Goal: Information Seeking & Learning: Learn about a topic

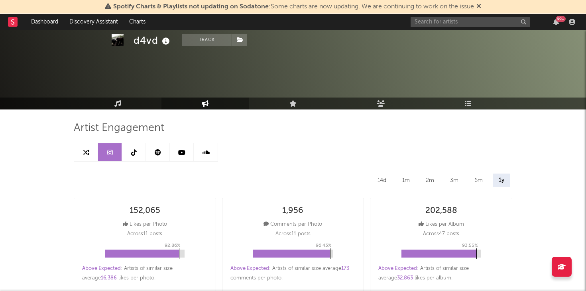
select select "1w"
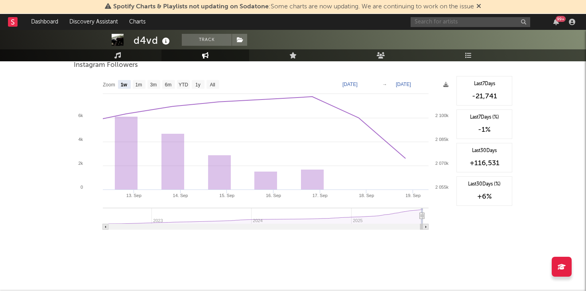
click at [440, 21] on input "text" at bounding box center [471, 22] width 120 height 10
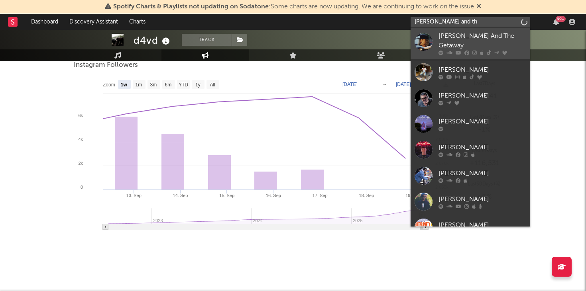
type input "[PERSON_NAME] and th"
click at [470, 36] on div "[PERSON_NAME] And The Getaway" at bounding box center [482, 40] width 88 height 19
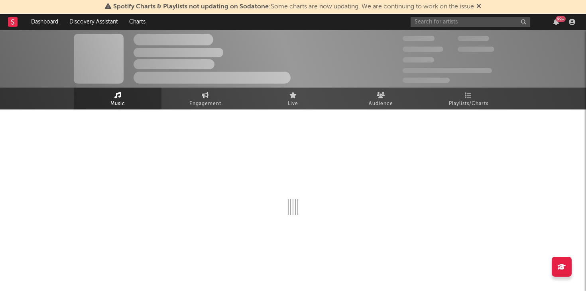
select select "6m"
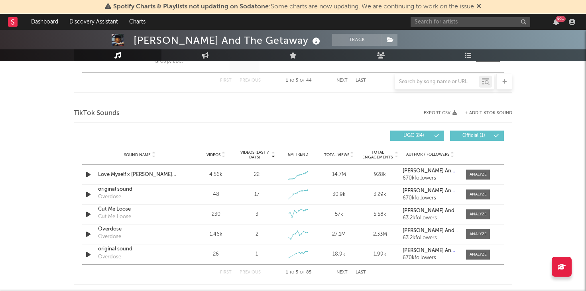
scroll to position [552, 0]
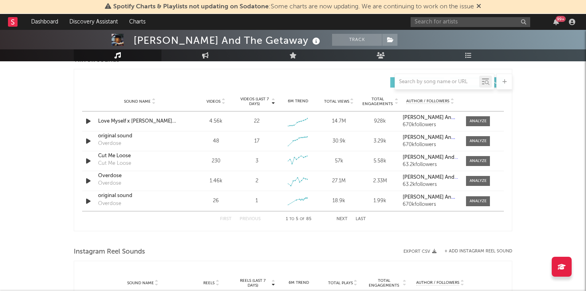
click at [218, 97] on div "Sound Name Videos Videos (last 7 days) Weekly Growth % 6M Trend Total Views Tot…" at bounding box center [293, 102] width 422 height 20
click at [218, 102] on span "Videos" at bounding box center [213, 101] width 14 height 5
click at [480, 119] on div at bounding box center [478, 121] width 17 height 6
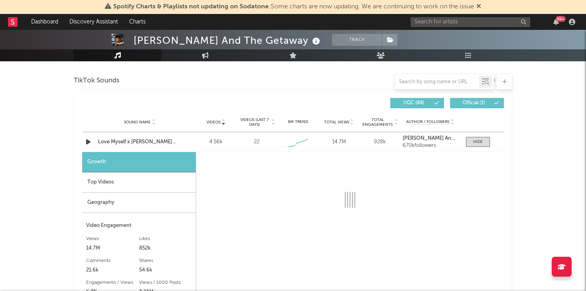
scroll to position [534, 0]
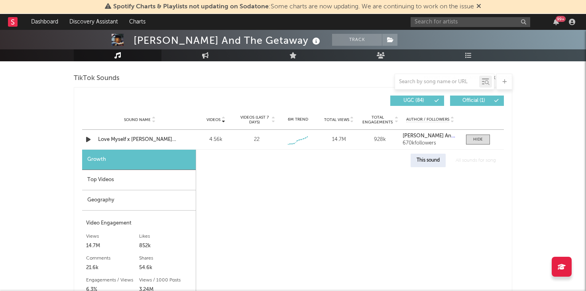
select select "6m"
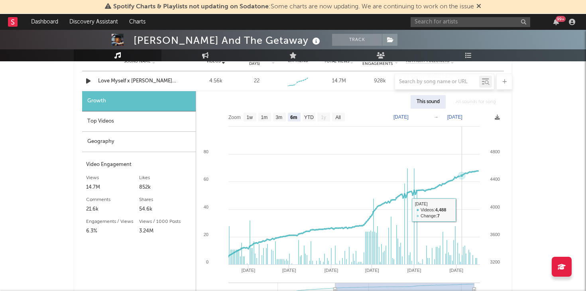
scroll to position [546, 0]
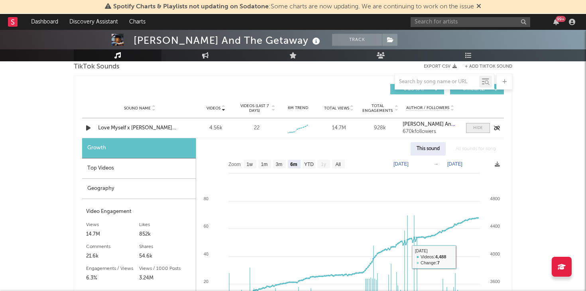
click at [480, 130] on div at bounding box center [478, 128] width 10 height 6
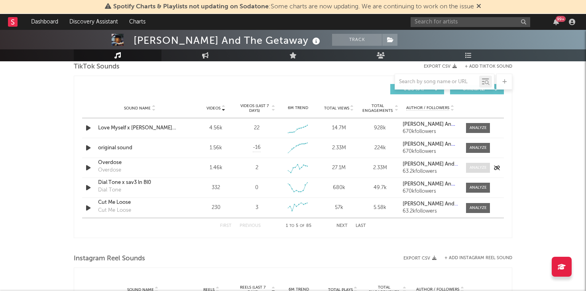
click at [472, 167] on div at bounding box center [478, 168] width 17 height 6
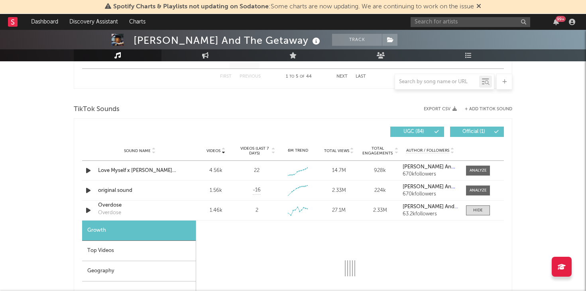
scroll to position [491, 0]
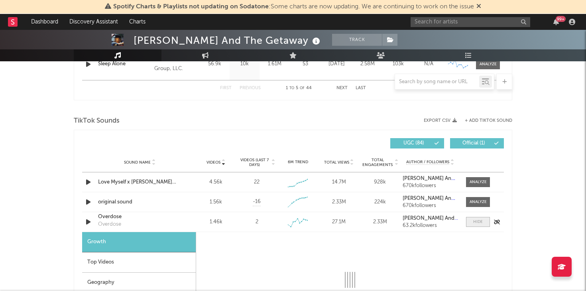
click at [470, 222] on span at bounding box center [478, 222] width 24 height 10
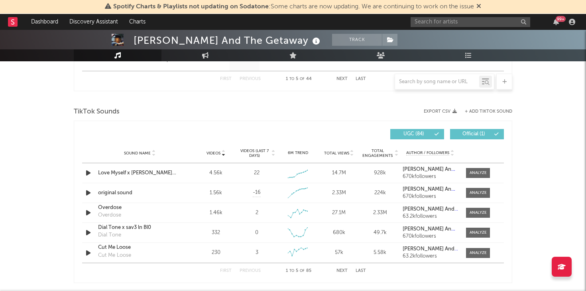
scroll to position [500, 0]
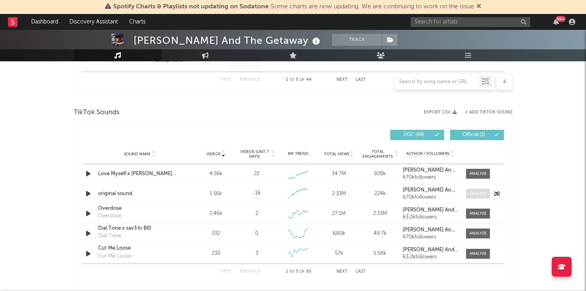
click at [479, 195] on div at bounding box center [478, 194] width 17 height 6
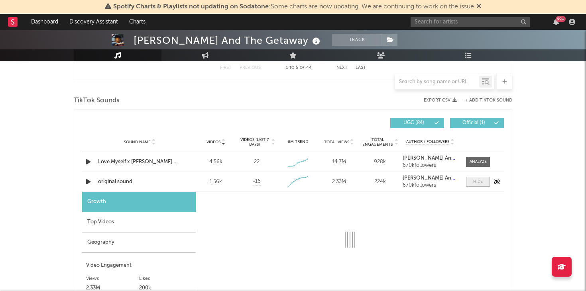
scroll to position [560, 0]
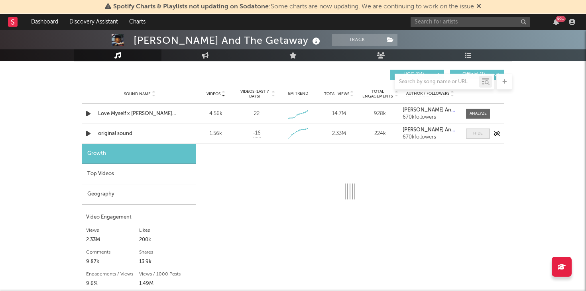
select select "1w"
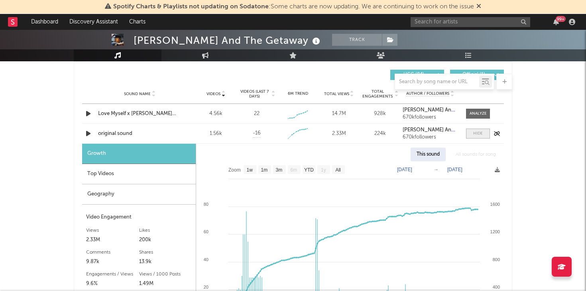
click at [481, 131] on div at bounding box center [478, 134] width 10 height 6
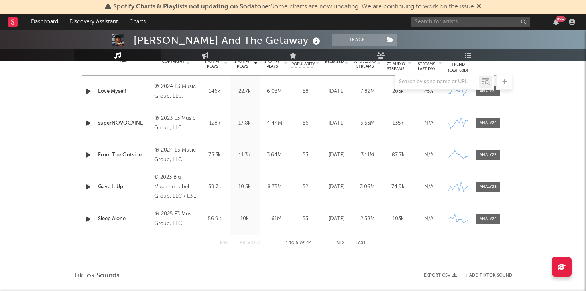
scroll to position [329, 0]
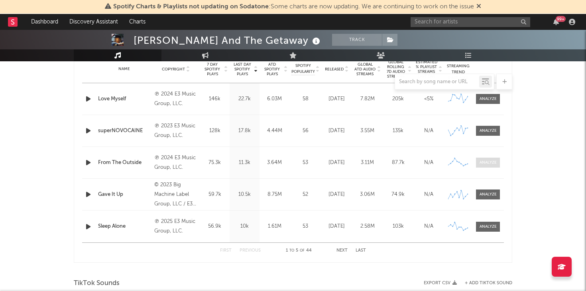
click at [487, 163] on div at bounding box center [487, 163] width 17 height 6
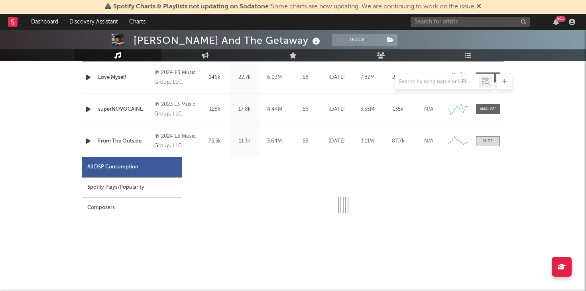
select select "6m"
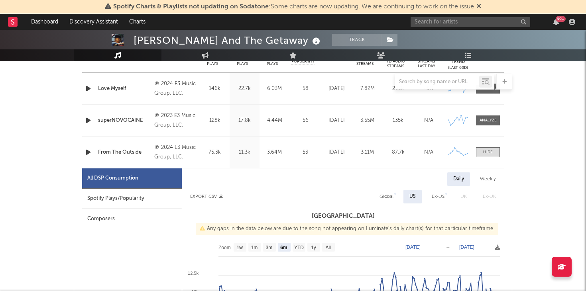
scroll to position [340, 0]
click at [487, 153] on div at bounding box center [488, 152] width 10 height 6
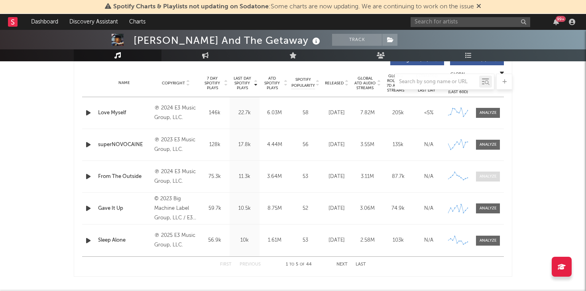
scroll to position [306, 0]
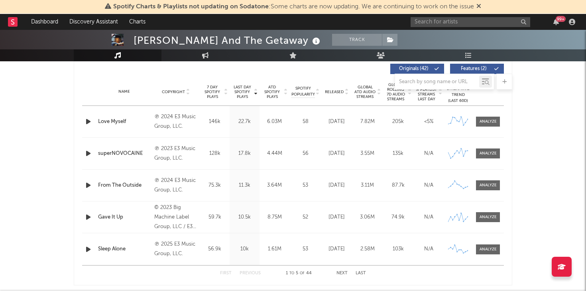
click at [494, 128] on div "Name Love Myself Copyright ℗ 2024 E3 Music Group, LLC. Label E3 Music Group, LL…" at bounding box center [293, 121] width 422 height 31
click at [495, 121] on div at bounding box center [487, 122] width 17 height 6
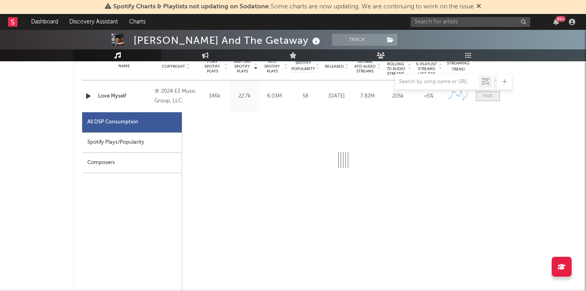
select select "6m"
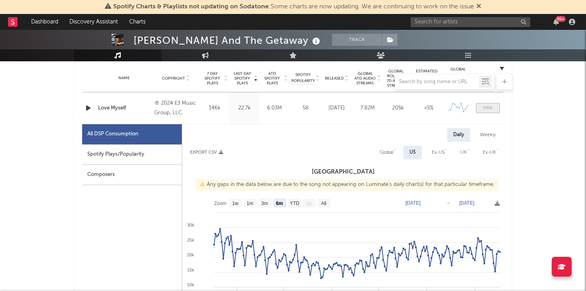
click at [494, 111] on span at bounding box center [488, 108] width 24 height 10
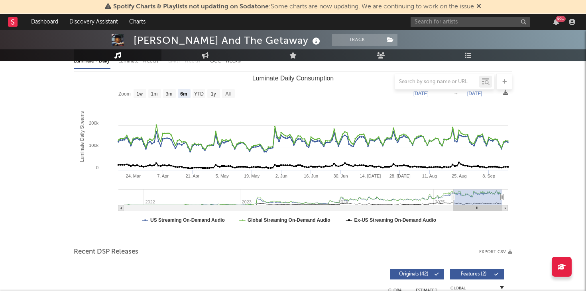
scroll to position [86, 0]
